Goal: Navigation & Orientation: Find specific page/section

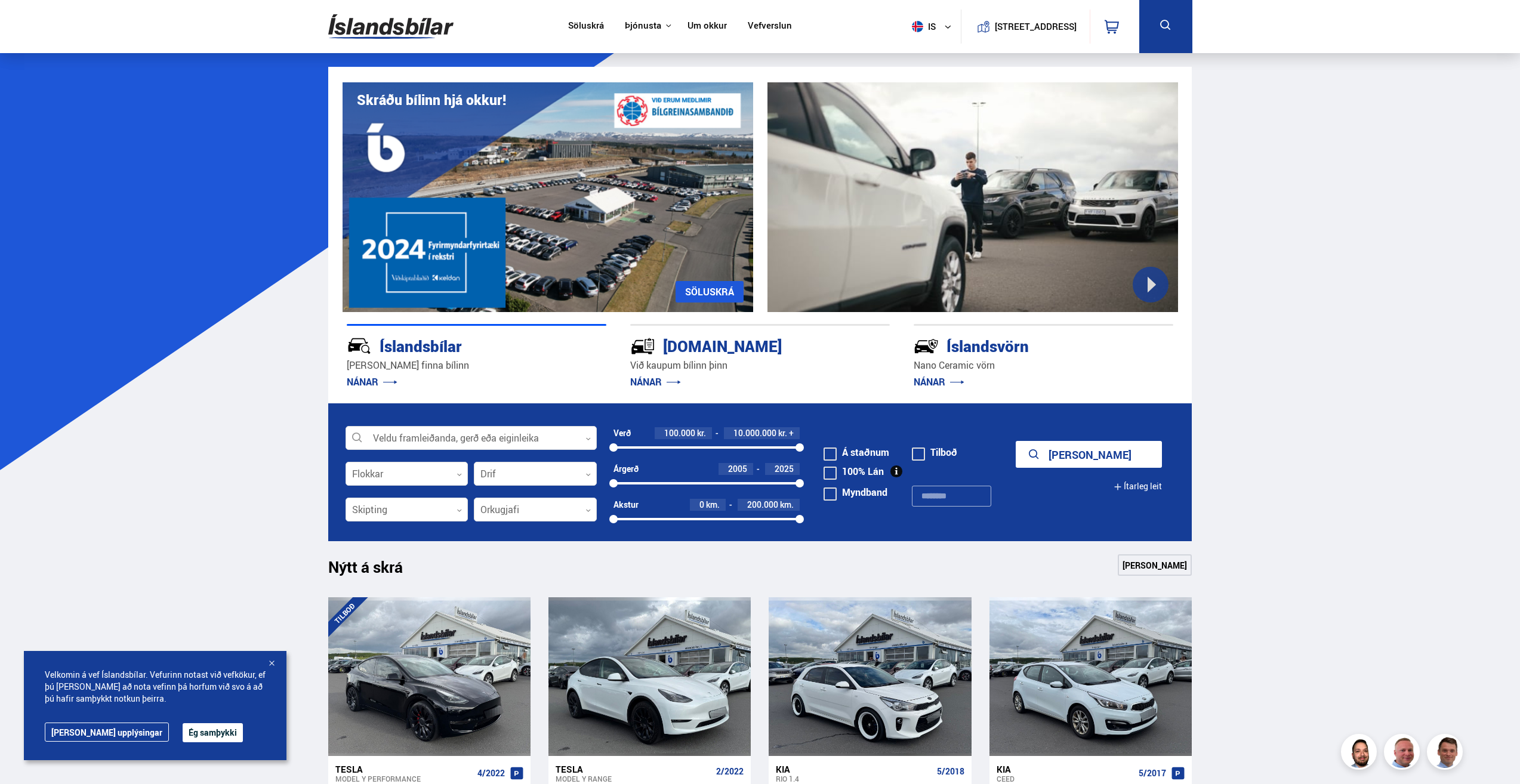
click at [703, 26] on link "Um okkur" at bounding box center [707, 27] width 39 height 13
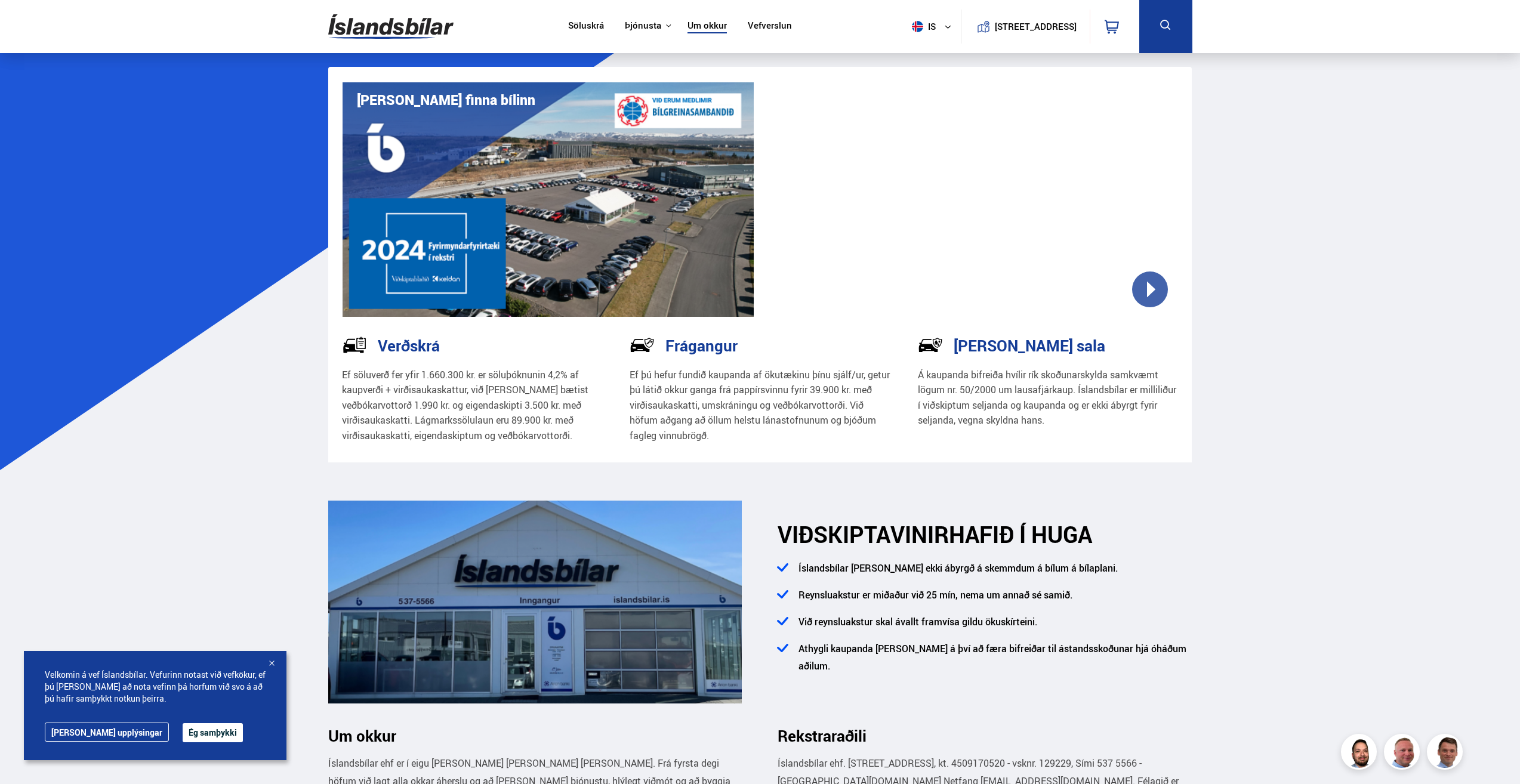
click at [705, 24] on link "Um okkur" at bounding box center [707, 27] width 39 height 13
click at [706, 26] on link "Um okkur" at bounding box center [707, 27] width 39 height 13
click at [182, 733] on button "Ég samþykki" at bounding box center [212, 733] width 60 height 19
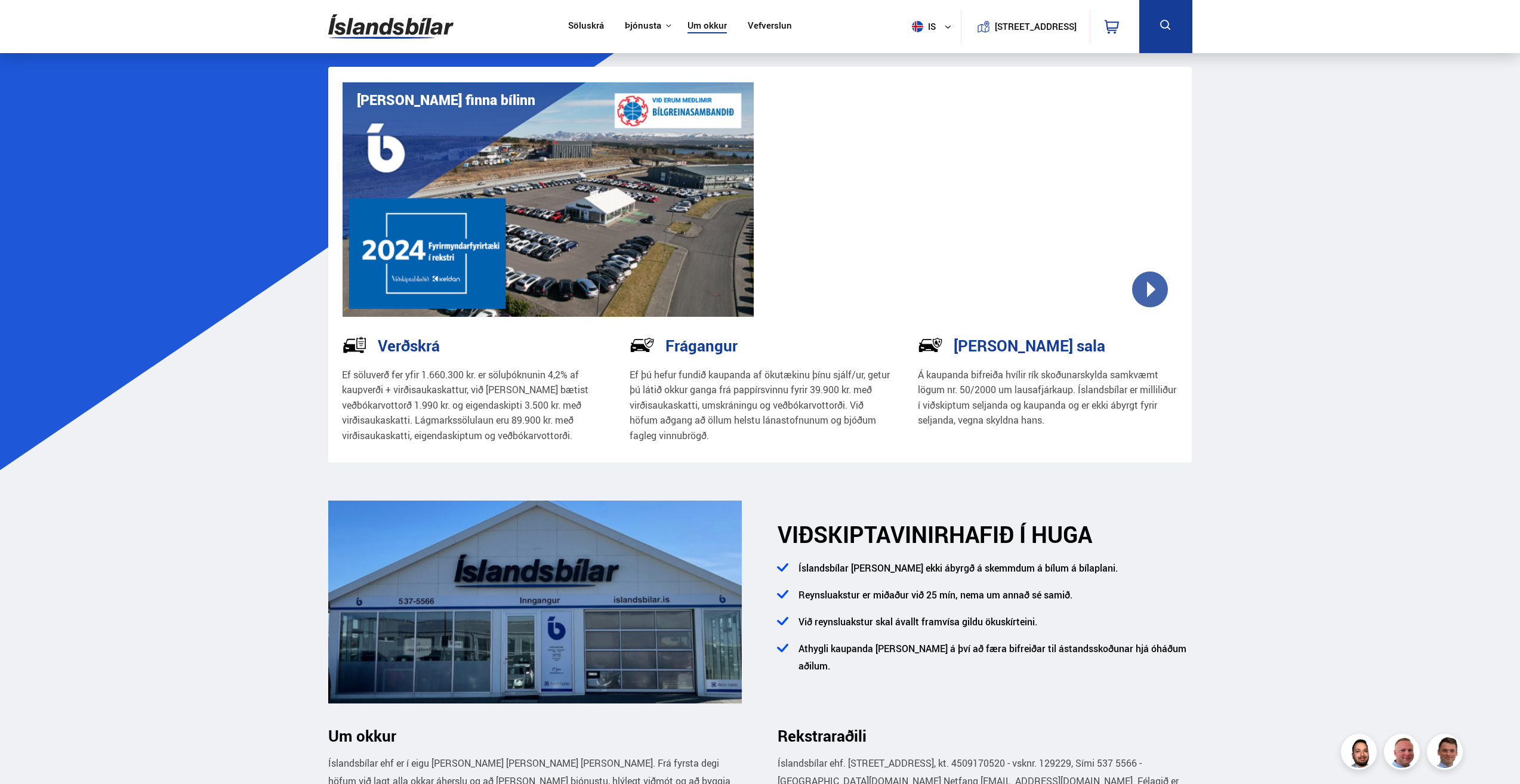
click at [700, 27] on link "Um okkur" at bounding box center [707, 27] width 39 height 13
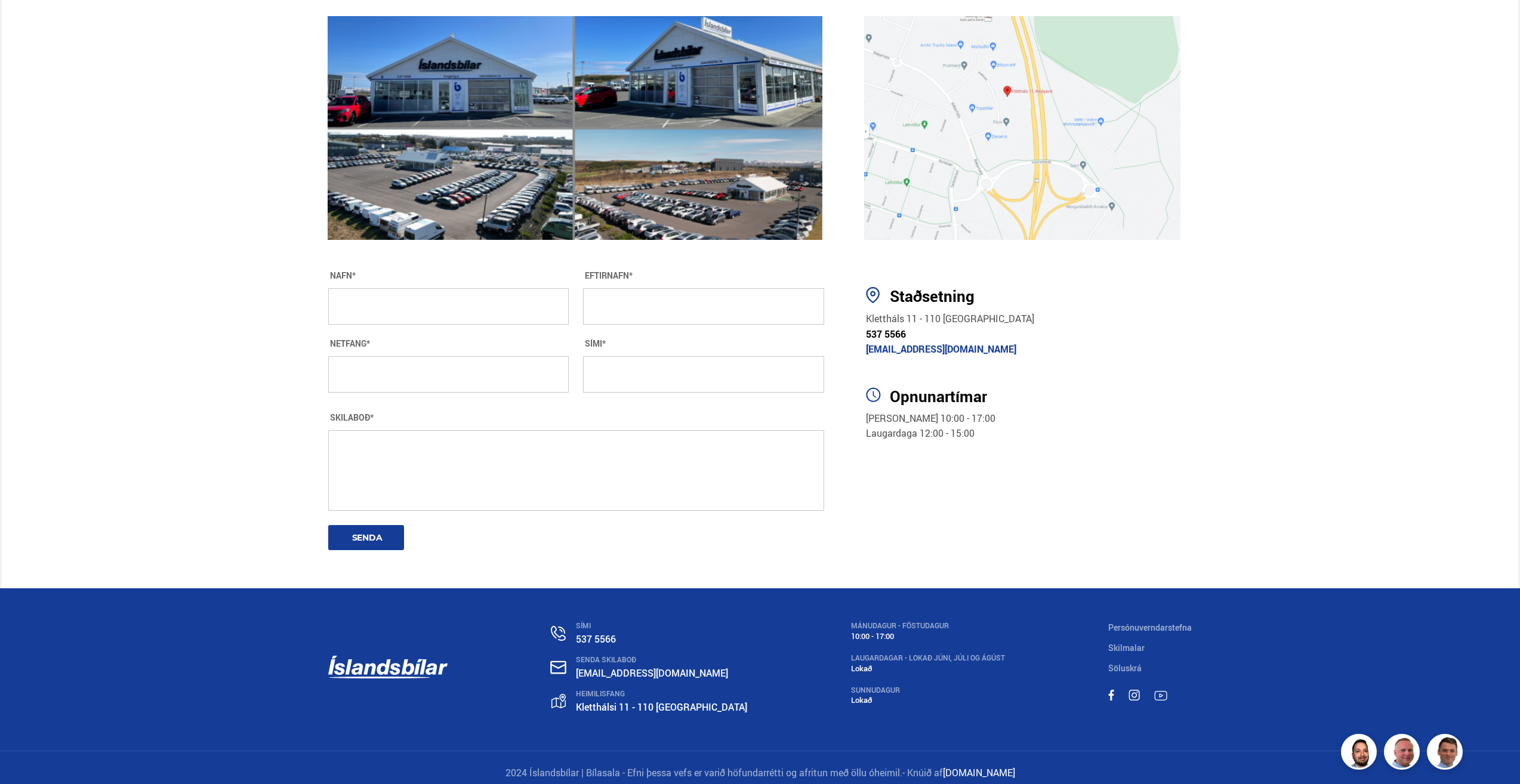
scroll to position [1940, 0]
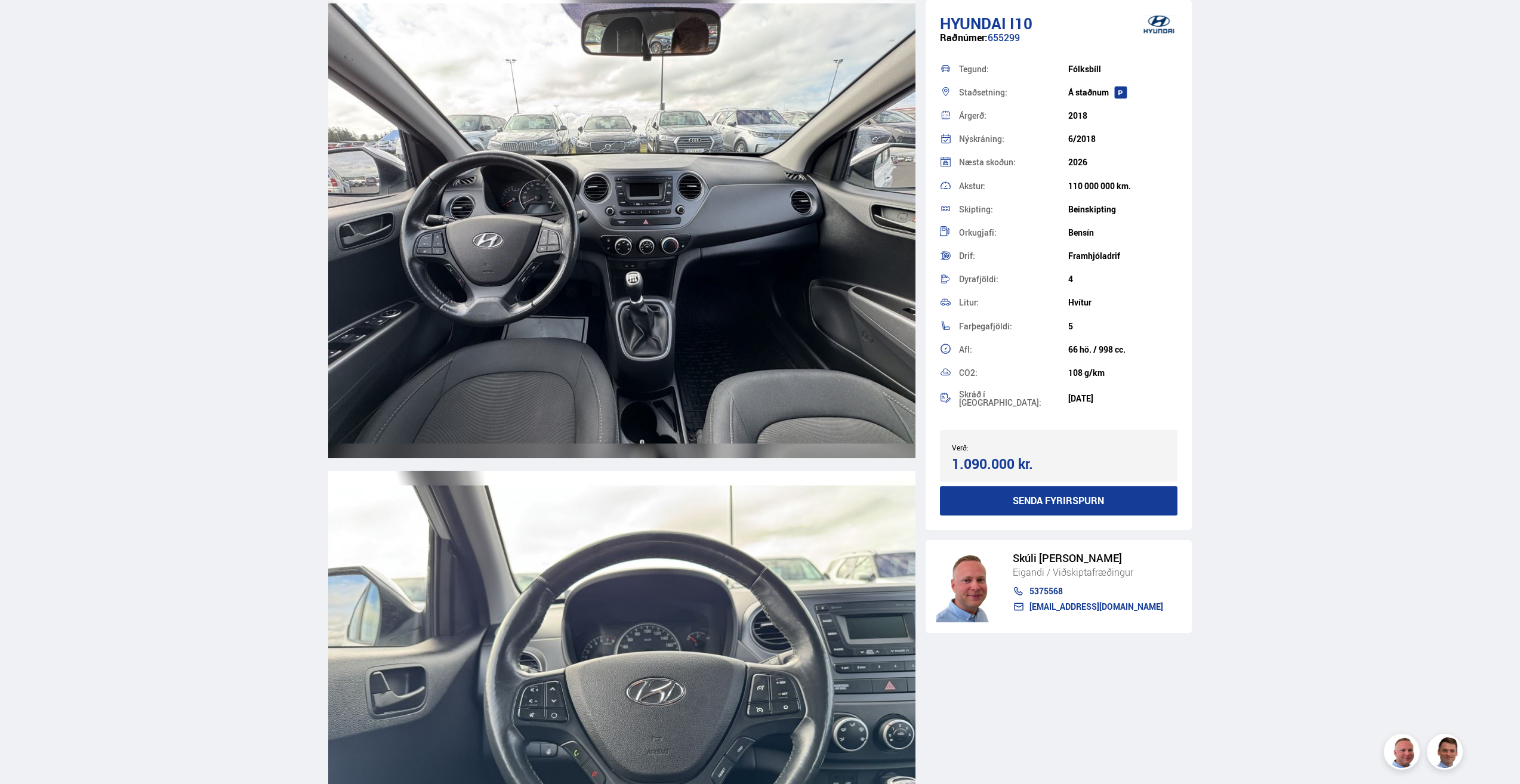
scroll to position [5429, 0]
